Goal: Navigation & Orientation: Understand site structure

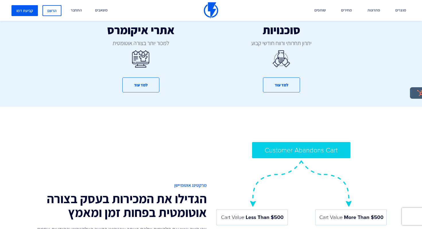
scroll to position [518, 0]
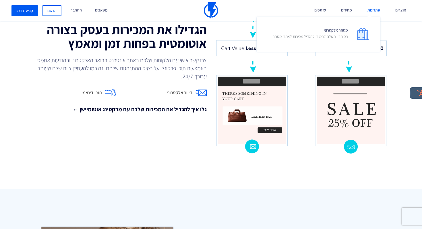
click at [379, 11] on link "פתרונות" at bounding box center [373, 10] width 21 height 21
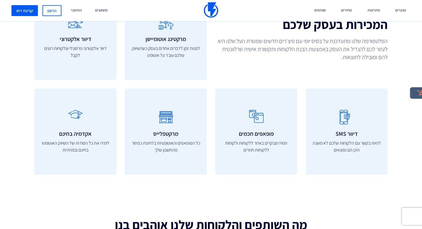
scroll to position [1379, 0]
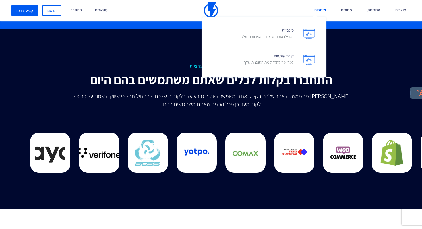
click at [319, 10] on link "שותפים" at bounding box center [320, 10] width 20 height 21
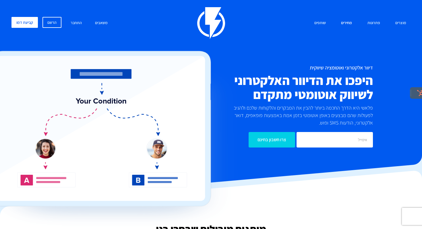
click at [350, 23] on link "מחירים" at bounding box center [346, 23] width 20 height 12
